Goal: Information Seeking & Learning: Compare options

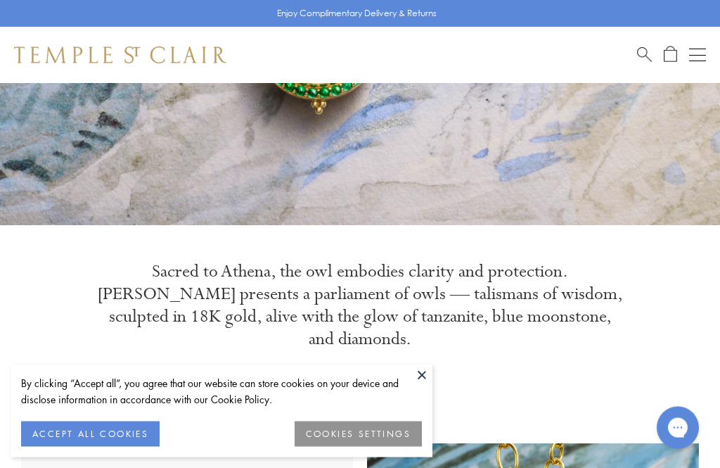
scroll to position [320, 0]
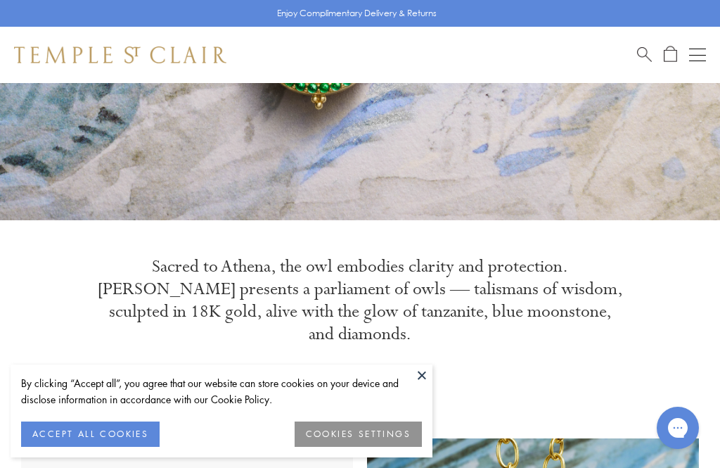
click at [359, 447] on button "COOKIES SETTINGS" at bounding box center [358, 433] width 127 height 25
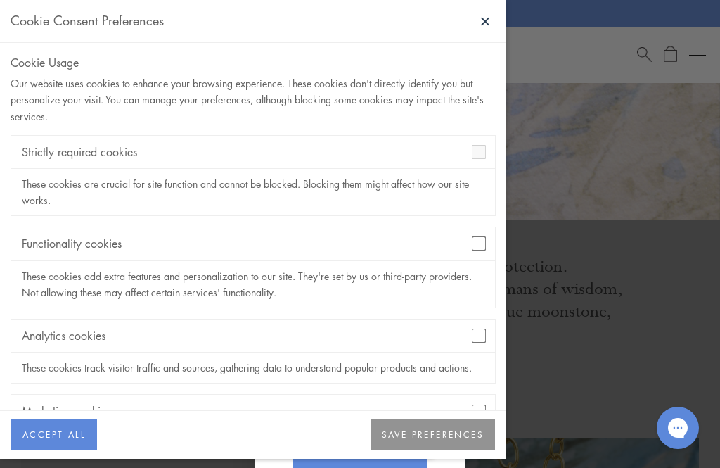
click at [440, 450] on button "SAVE PREFERENCES" at bounding box center [433, 434] width 124 height 31
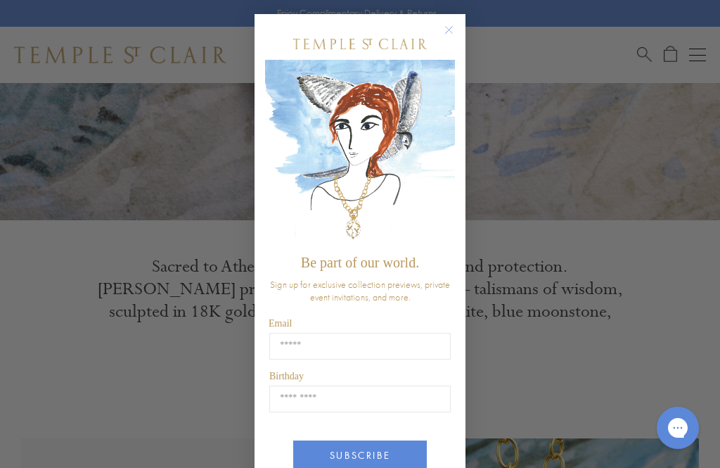
click at [447, 32] on circle "Close dialog" at bounding box center [449, 30] width 17 height 17
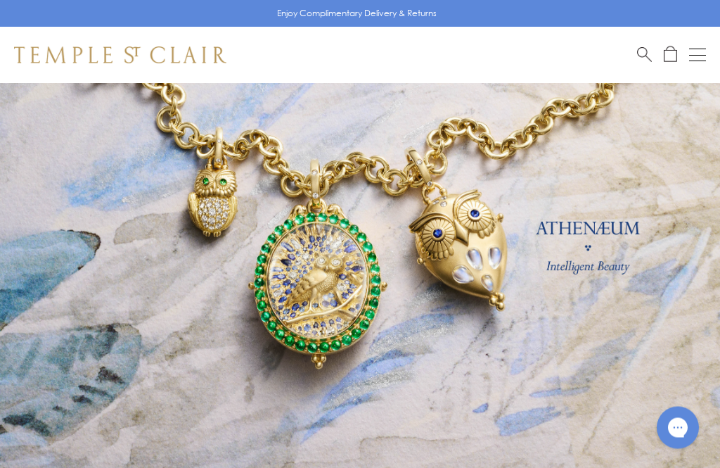
scroll to position [0, 0]
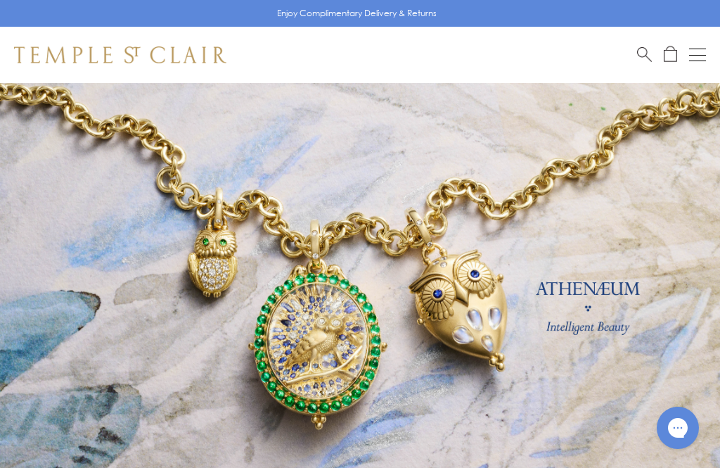
click at [701, 55] on div "Open navigation" at bounding box center [697, 55] width 17 height 1
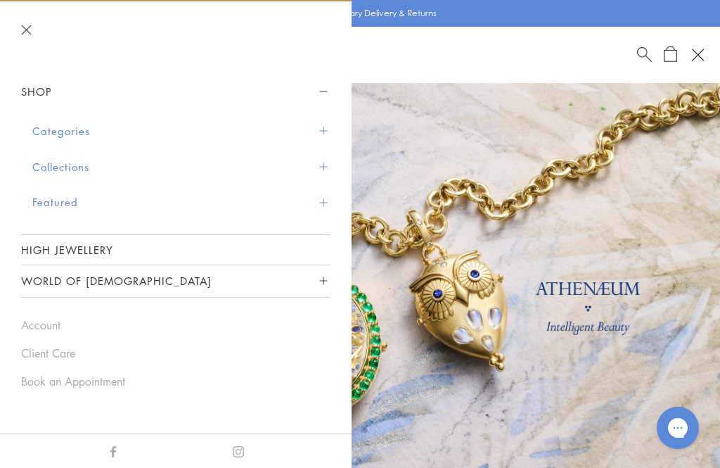
click at [328, 133] on button "Categories" at bounding box center [181, 131] width 298 height 36
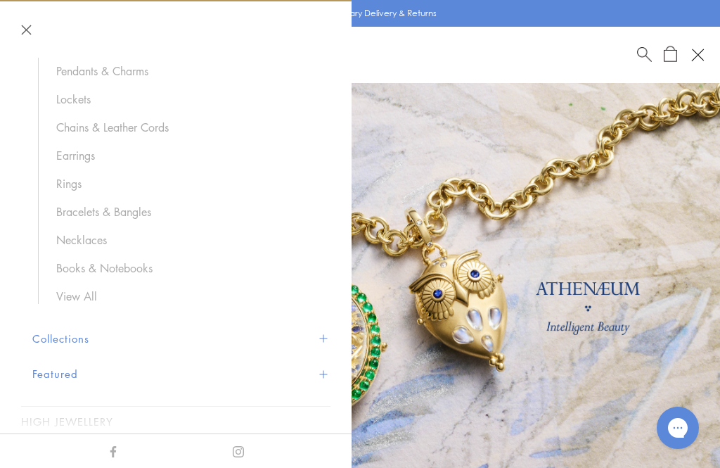
scroll to position [132, 0]
click at [94, 293] on link "View All" at bounding box center [186, 294] width 260 height 15
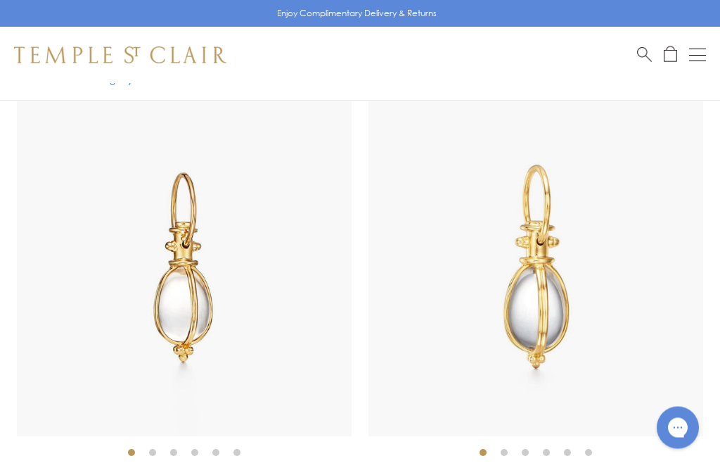
scroll to position [2812, 0]
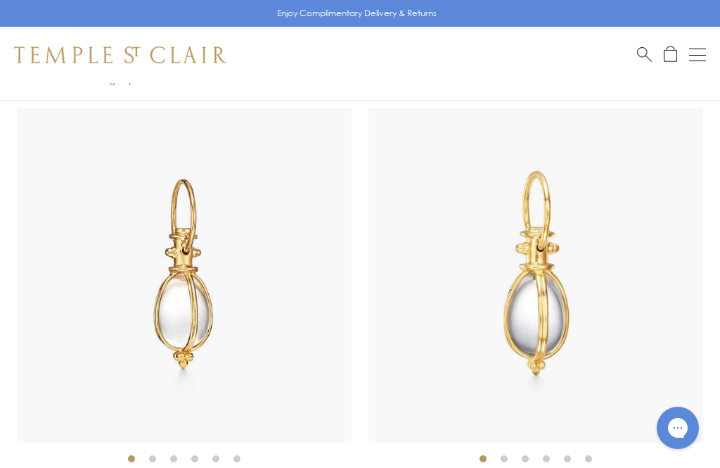
click at [653, 45] on div "Shop Shop Categories Amulets Pendants & Charms Lockets Chains & Leather Cords E…" at bounding box center [360, 55] width 720 height 56
click at [648, 49] on span "Search" at bounding box center [644, 53] width 15 height 15
click at [120, 117] on input "search" at bounding box center [368, 111] width 609 height 16
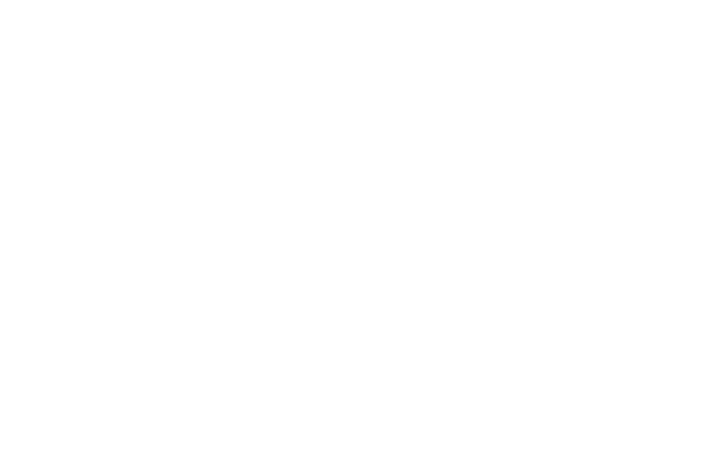
scroll to position [1911, 0]
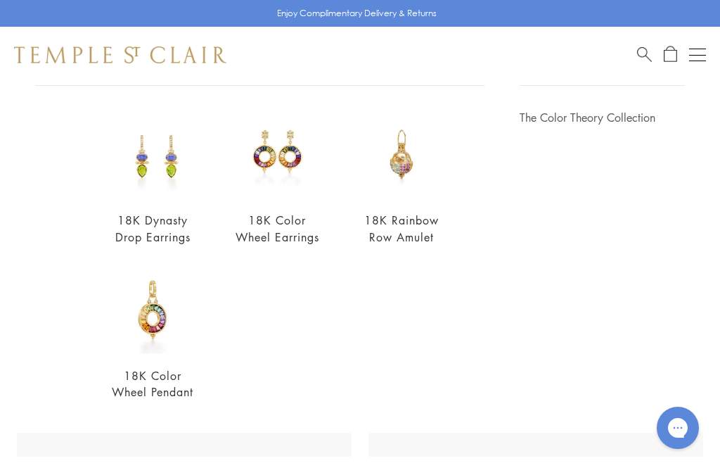
type input "*******"
click at [704, 53] on button "Open navigation" at bounding box center [697, 54] width 17 height 17
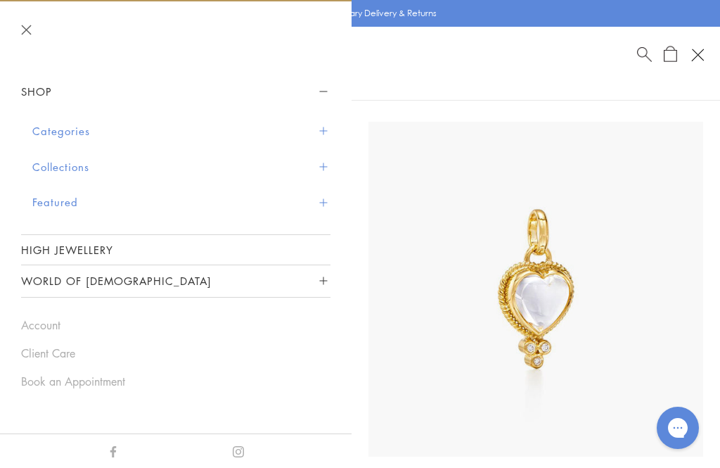
scroll to position [1912, 0]
click at [330, 127] on button "Categories" at bounding box center [181, 131] width 298 height 36
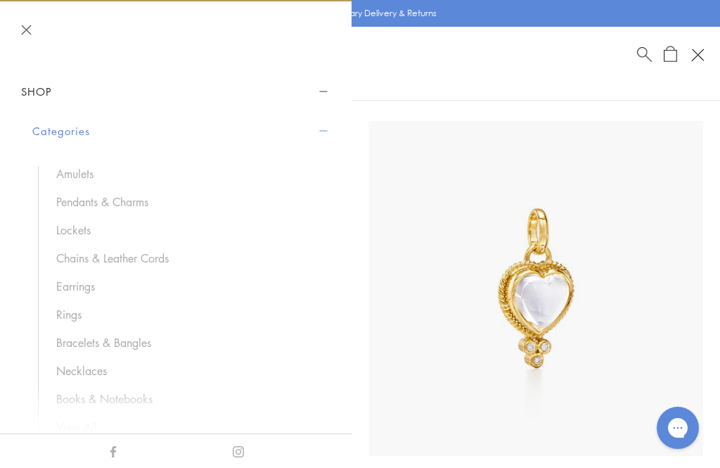
click at [104, 368] on link "Necklaces" at bounding box center [186, 370] width 260 height 15
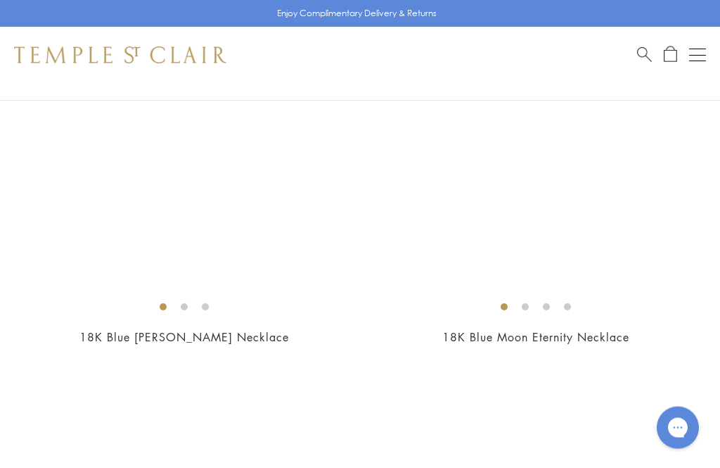
scroll to position [3409, 0]
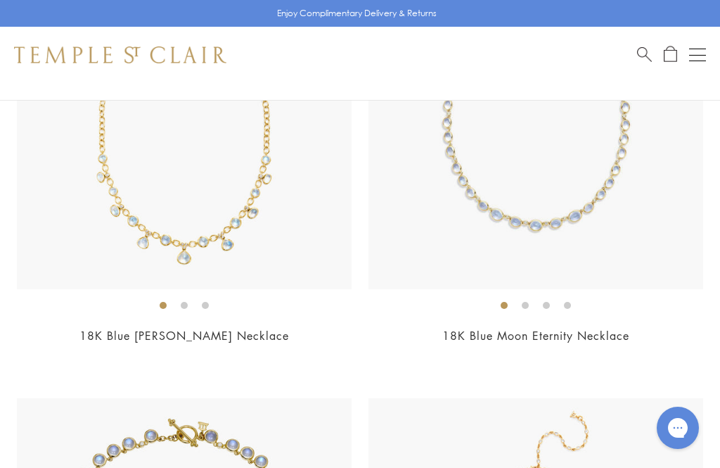
click at [218, 328] on link "18K Blue [PERSON_NAME] Necklace" at bounding box center [184, 335] width 210 height 15
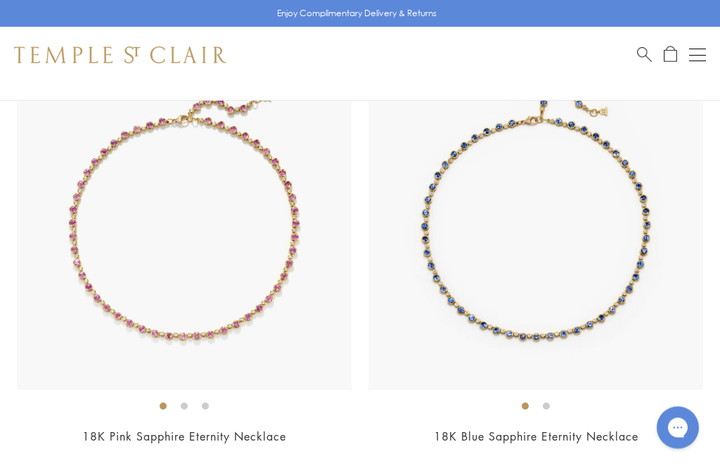
scroll to position [5084, 0]
click at [239, 207] on img at bounding box center [184, 222] width 335 height 335
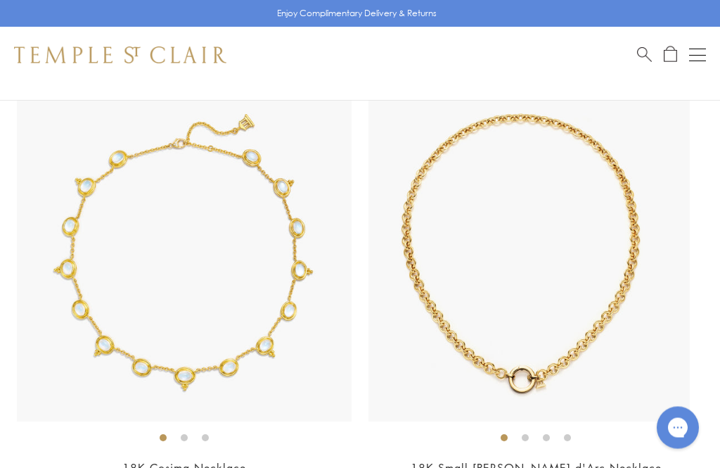
scroll to position [7271, 0]
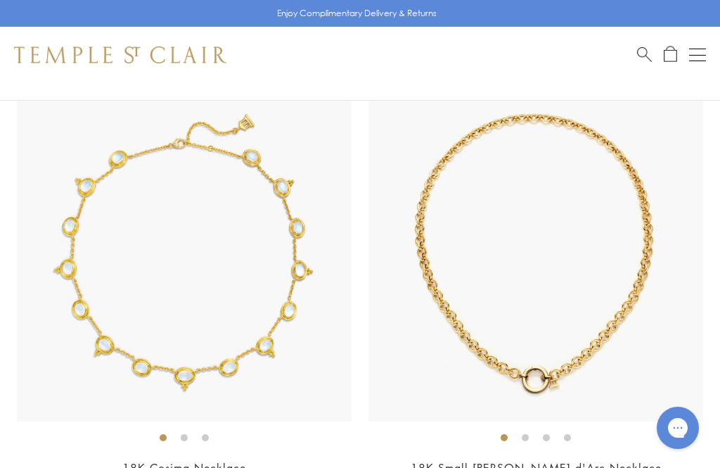
click at [466, 302] on img at bounding box center [535, 253] width 335 height 335
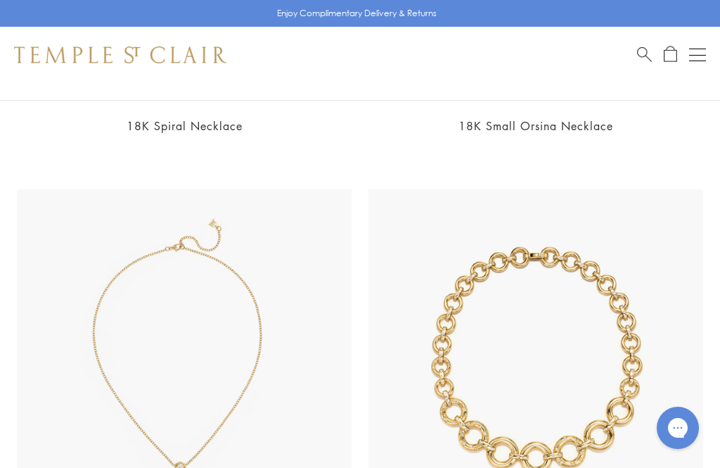
scroll to position [8055, 0]
click at [703, 52] on button "Open navigation" at bounding box center [697, 54] width 17 height 17
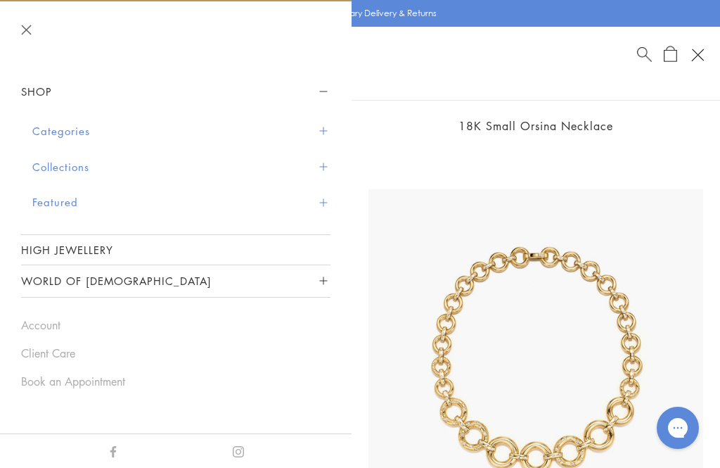
click at [328, 126] on button "Categories" at bounding box center [181, 131] width 298 height 36
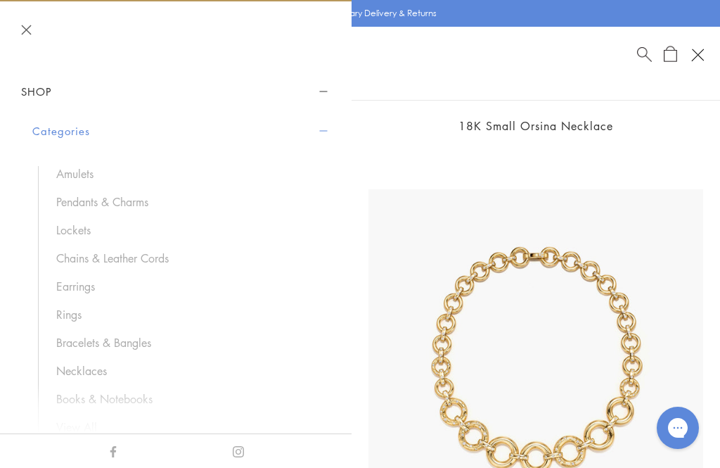
click at [177, 255] on link "Chains & Leather Cords" at bounding box center [186, 257] width 260 height 15
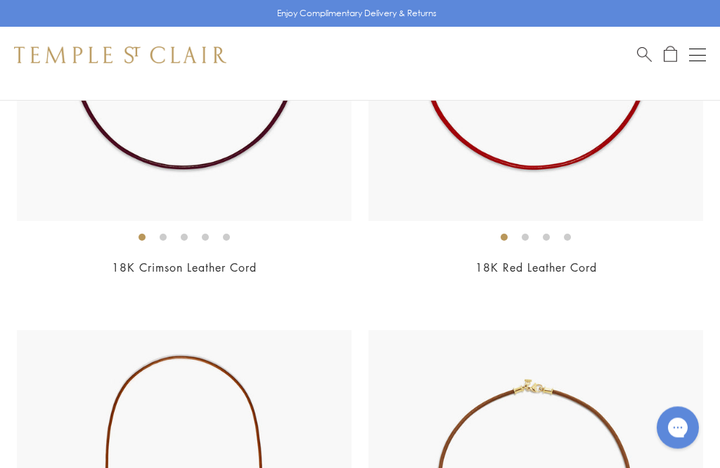
scroll to position [4387, 0]
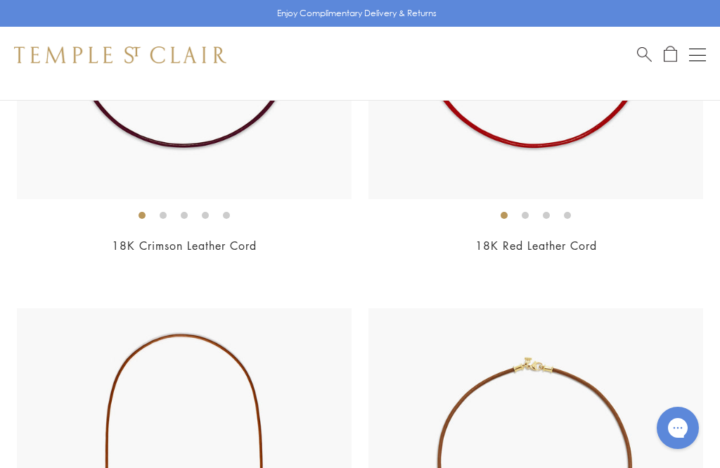
click at [630, 248] on div "18K Red Leather Cord From $1,400" at bounding box center [535, 255] width 335 height 35
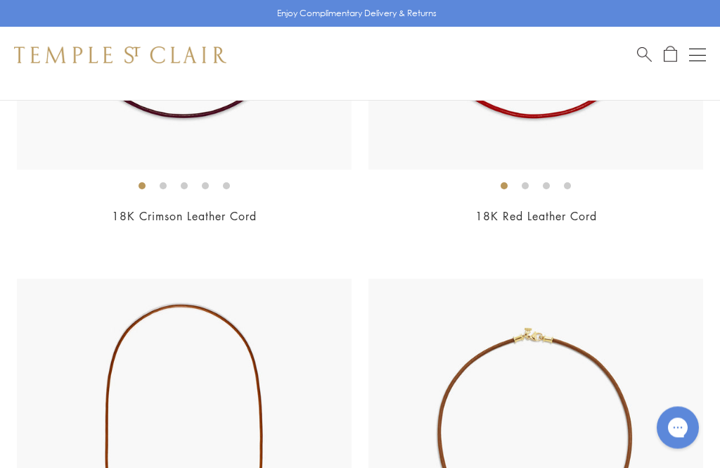
scroll to position [4416, 0]
click at [700, 55] on div "Open navigation" at bounding box center [697, 55] width 17 height 1
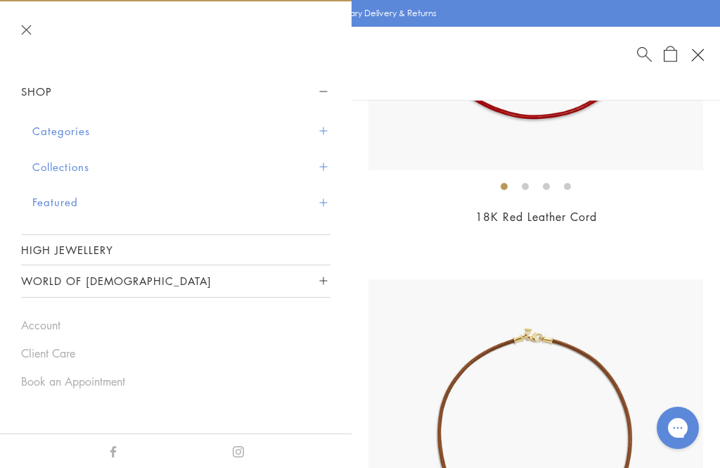
click at [326, 127] on span "Sidebar navigation" at bounding box center [323, 131] width 8 height 8
click at [327, 127] on button "Categories" at bounding box center [181, 131] width 298 height 36
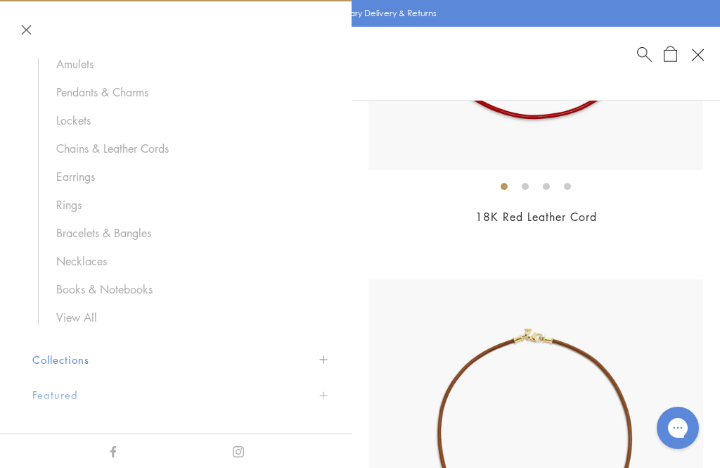
scroll to position [111, 0]
click at [165, 225] on link "Bracelets & Bangles" at bounding box center [186, 231] width 260 height 15
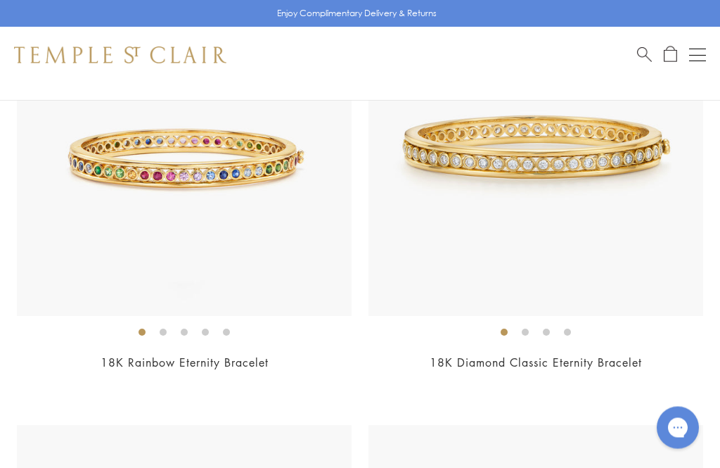
scroll to position [277, 0]
click at [530, 375] on span "$27,500" at bounding box center [536, 381] width 46 height 16
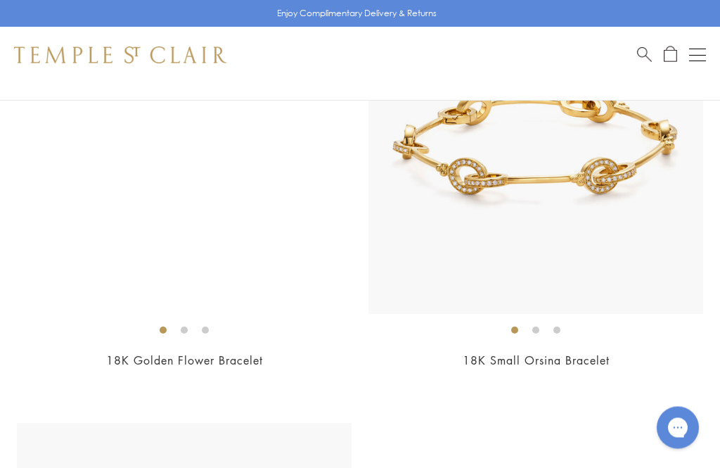
scroll to position [3392, 0]
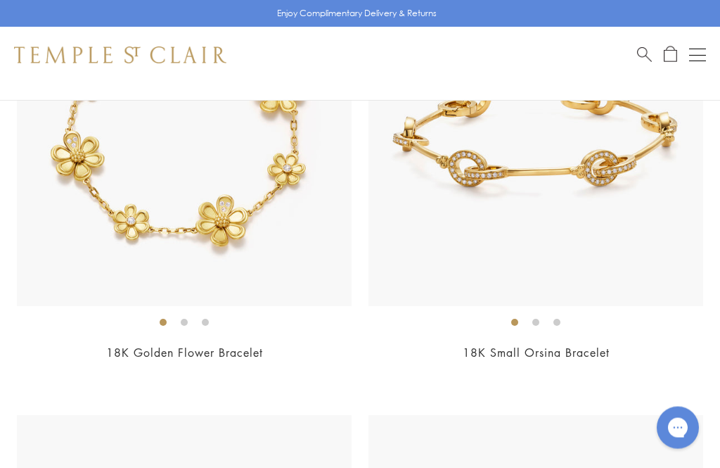
click at [609, 314] on ol at bounding box center [535, 323] width 335 height 18
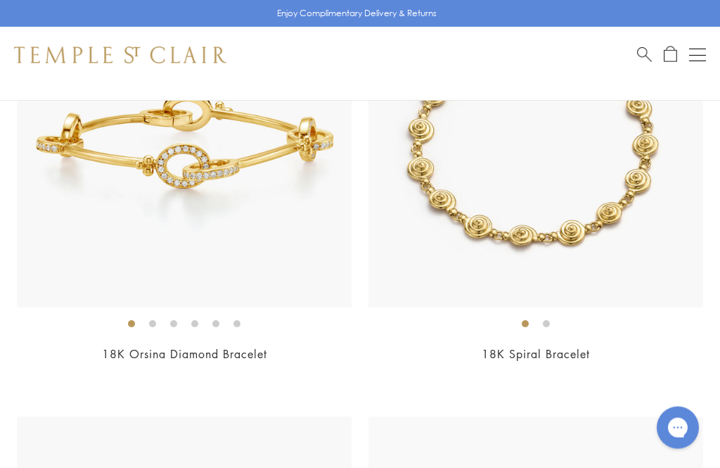
scroll to position [3836, 0]
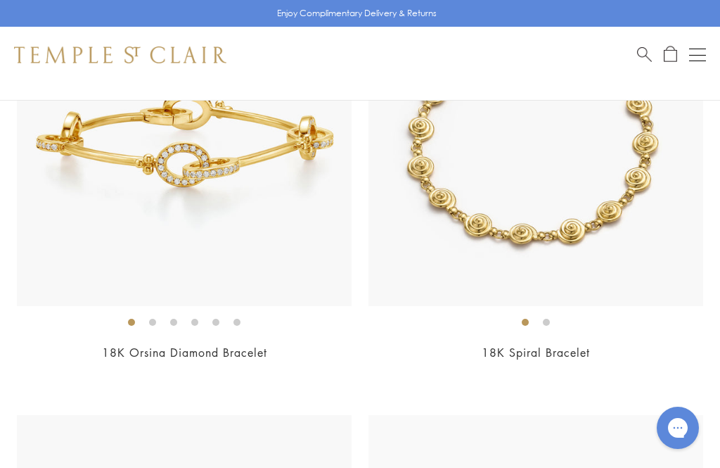
click at [238, 366] on div "$16,500" at bounding box center [184, 372] width 335 height 16
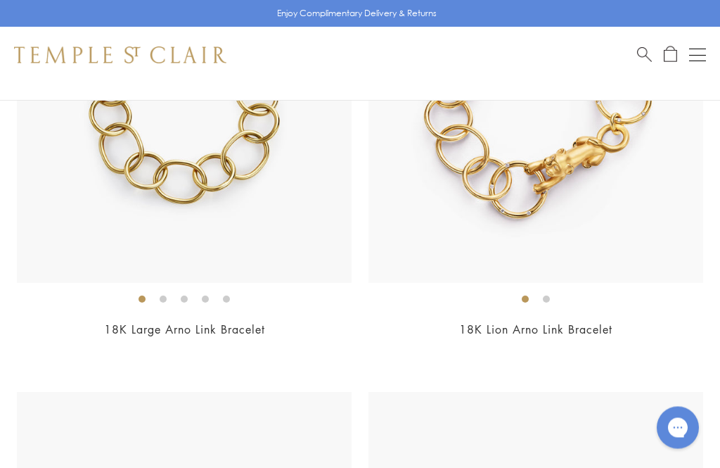
scroll to position [4308, 0]
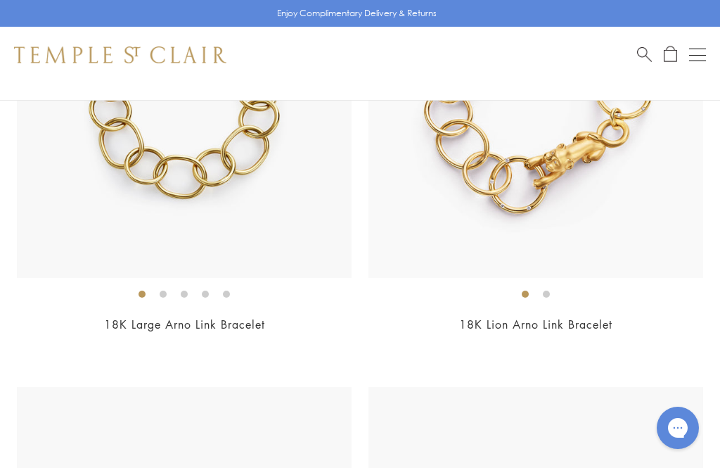
click at [579, 316] on link "18K Lion Arno Link Bracelet" at bounding box center [535, 323] width 153 height 15
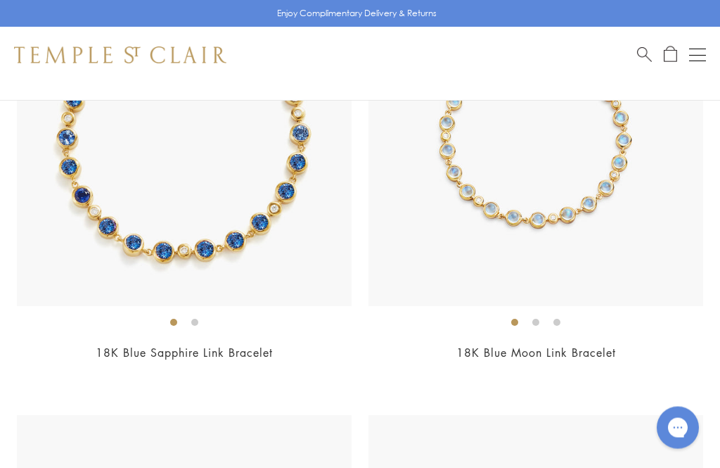
scroll to position [5611, 0]
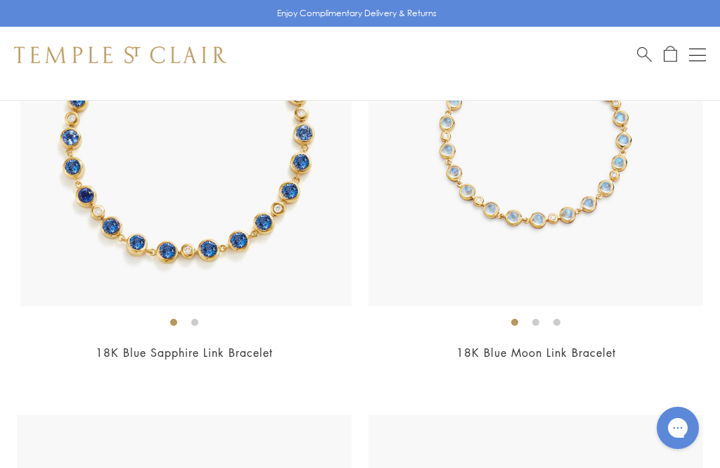
click at [241, 293] on img at bounding box center [187, 138] width 335 height 335
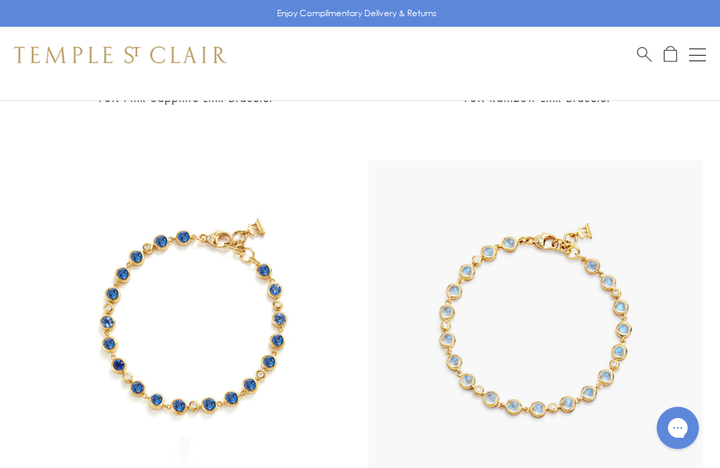
scroll to position [5420, 0]
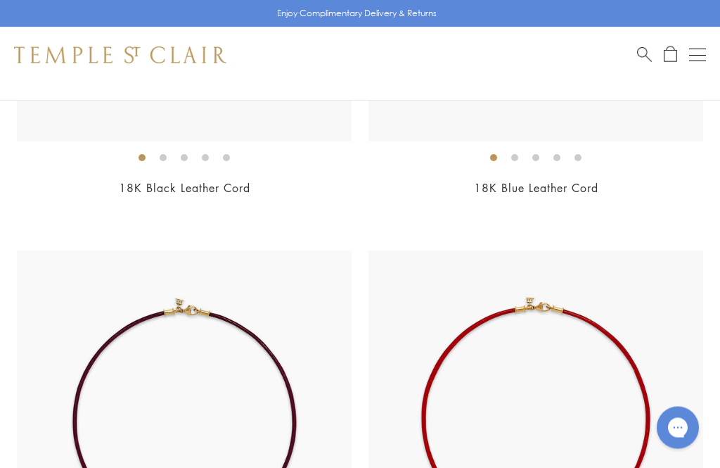
scroll to position [4001, 0]
click at [698, 62] on button "Open navigation" at bounding box center [697, 54] width 17 height 17
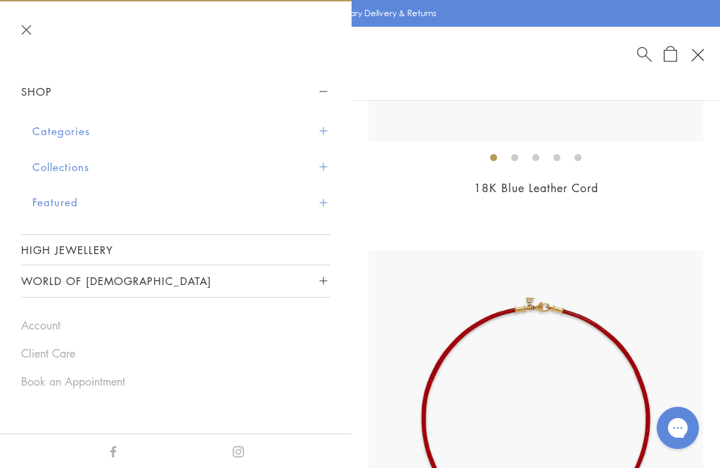
click at [40, 127] on button "Categories" at bounding box center [181, 131] width 298 height 36
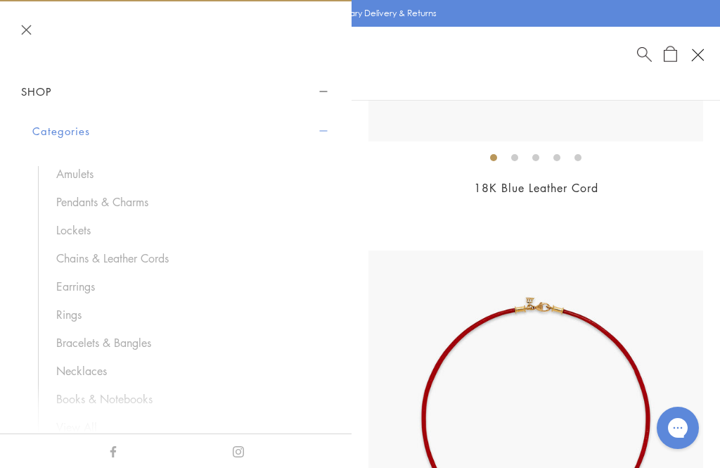
click at [68, 366] on link "Necklaces" at bounding box center [186, 370] width 260 height 15
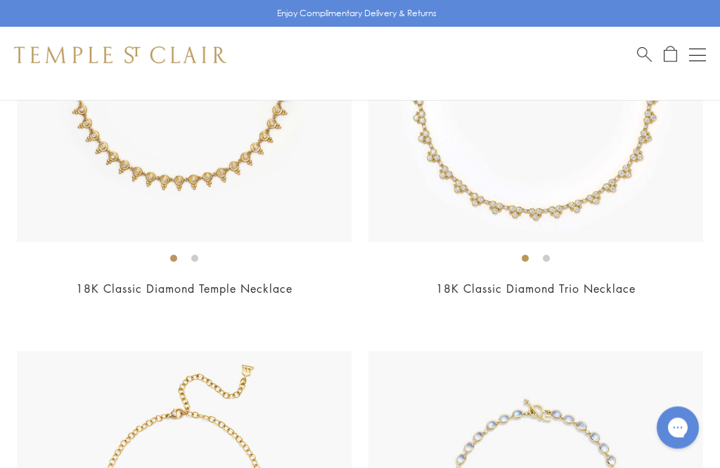
scroll to position [3021, 0]
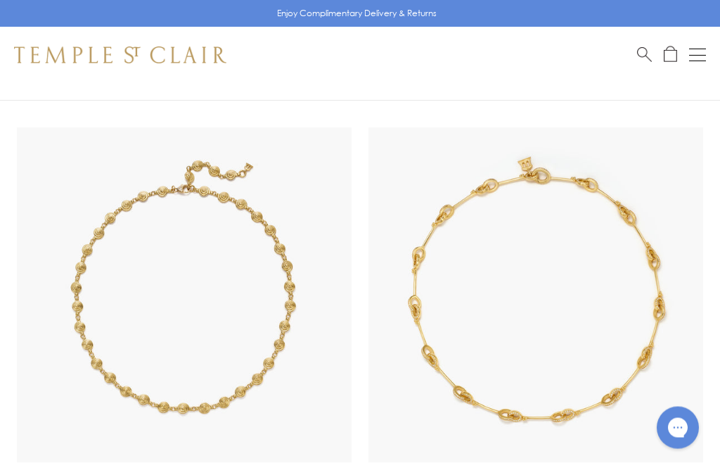
scroll to position [7674, 0]
click at [677, 385] on img at bounding box center [535, 294] width 335 height 335
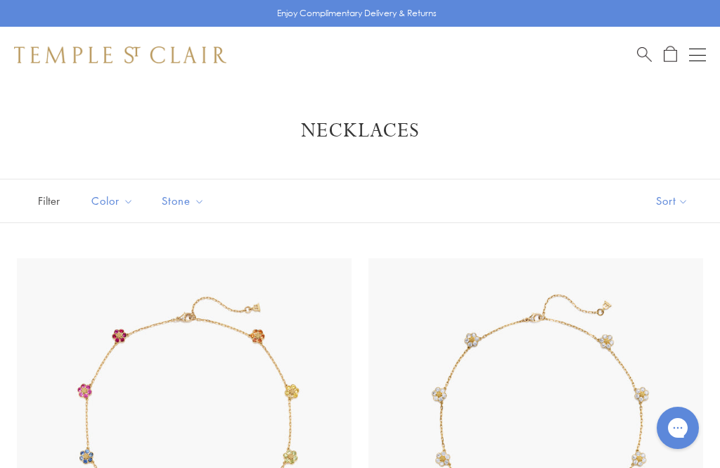
scroll to position [7911, 0]
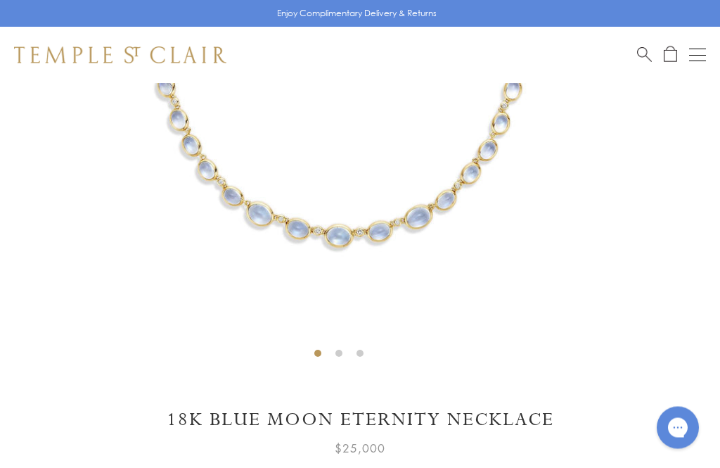
scroll to position [396, 0]
click at [120, 2] on div "Enjoy Complimentary Delivery & Returns" at bounding box center [360, 13] width 720 height 27
click at [30, 13] on div "Enjoy Complimentary Delivery & Returns" at bounding box center [360, 13] width 720 height 27
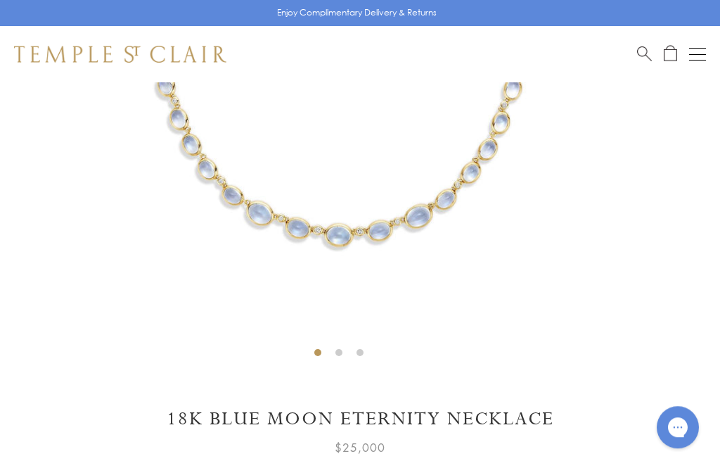
scroll to position [441, 0]
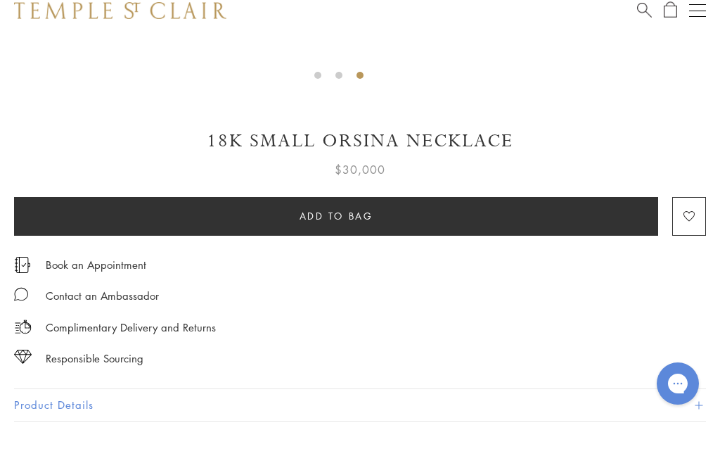
scroll to position [674, 0]
